Goal: Navigation & Orientation: Find specific page/section

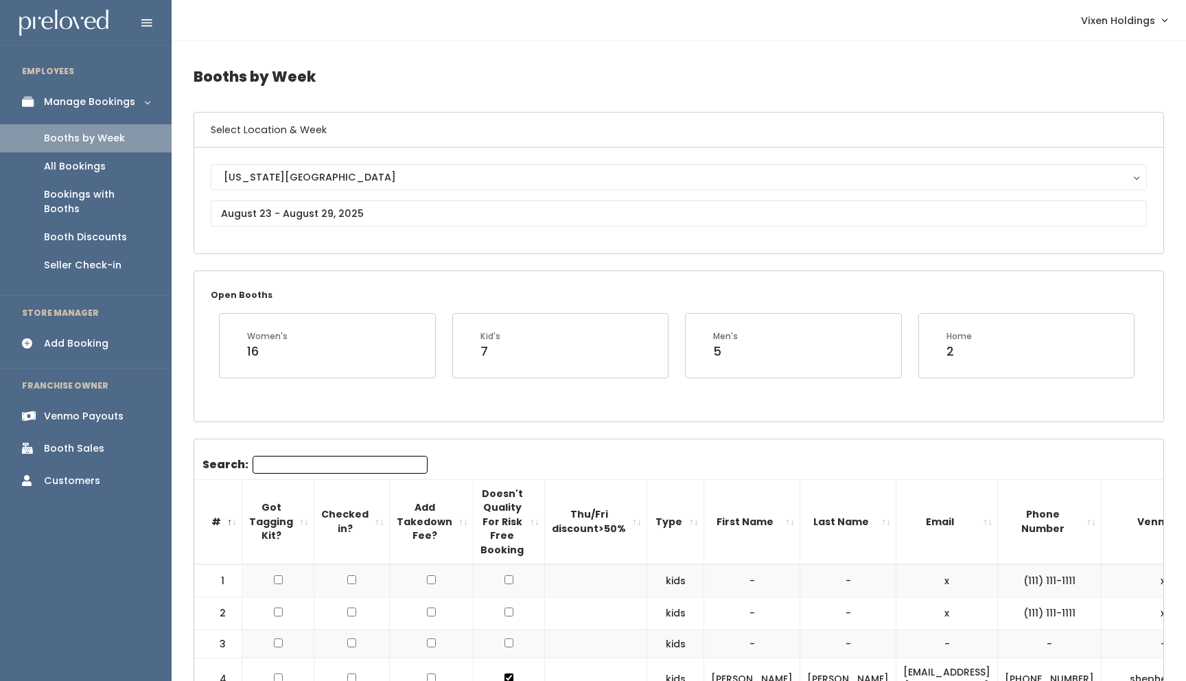
scroll to position [0, 1]
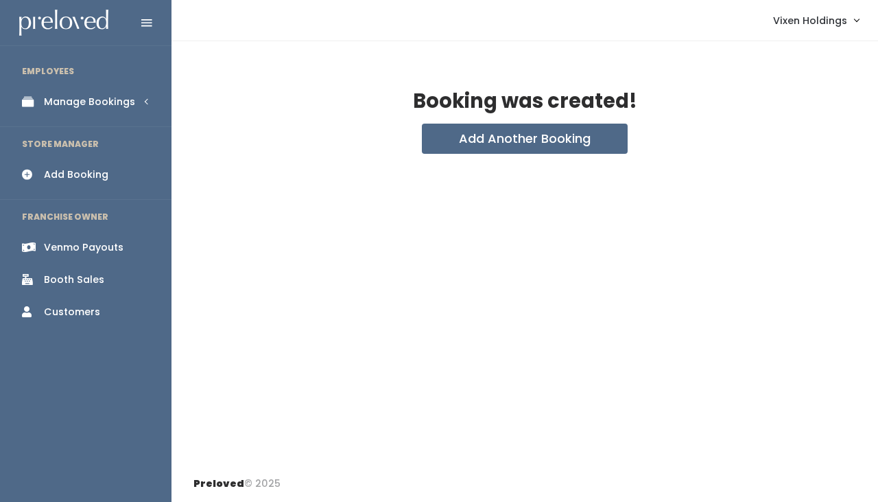
click at [106, 107] on div "Manage Bookings" at bounding box center [89, 102] width 91 height 14
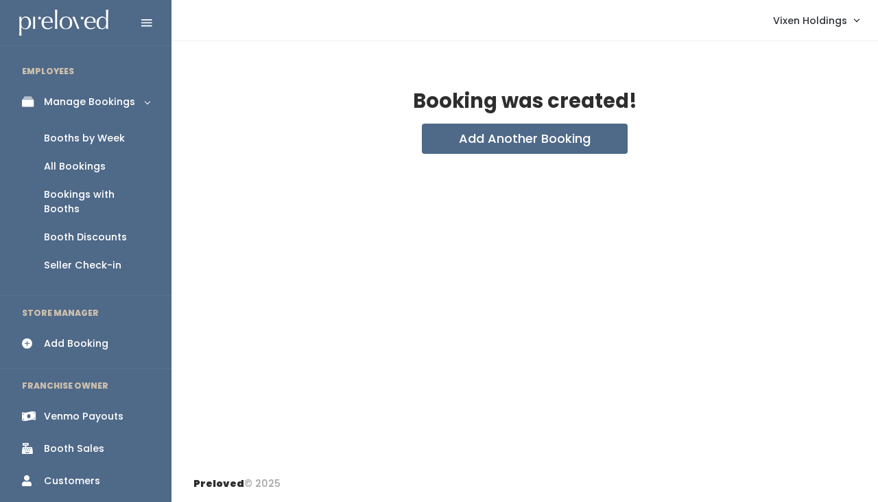
click at [103, 136] on div "Booths by Week" at bounding box center [84, 138] width 81 height 14
